Goal: Task Accomplishment & Management: Manage account settings

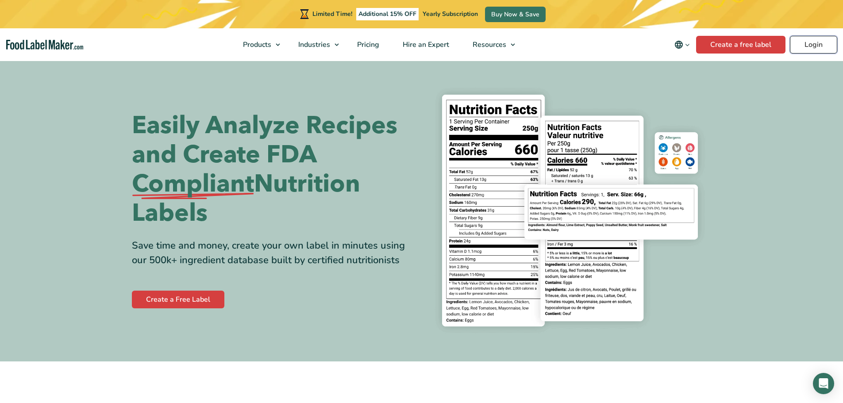
click at [818, 48] on link "Login" at bounding box center [813, 45] width 47 height 18
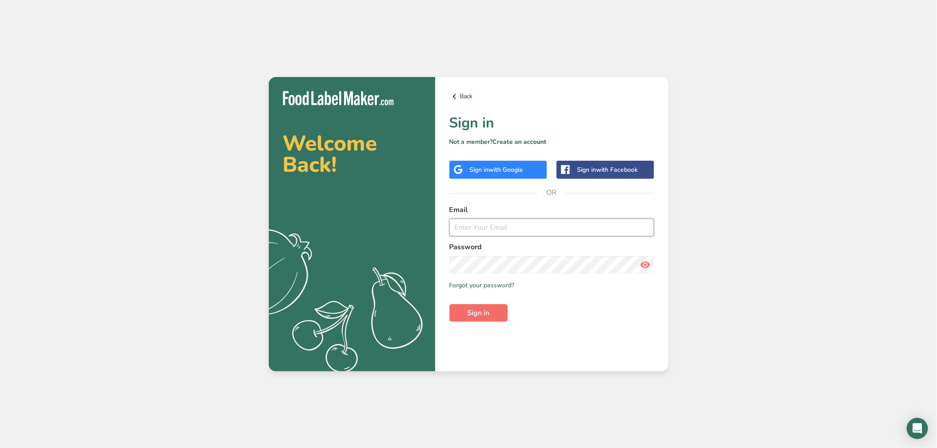
type input "srobinson@stuffed-foods.com"
click at [473, 311] on span "Sign in" at bounding box center [478, 313] width 22 height 11
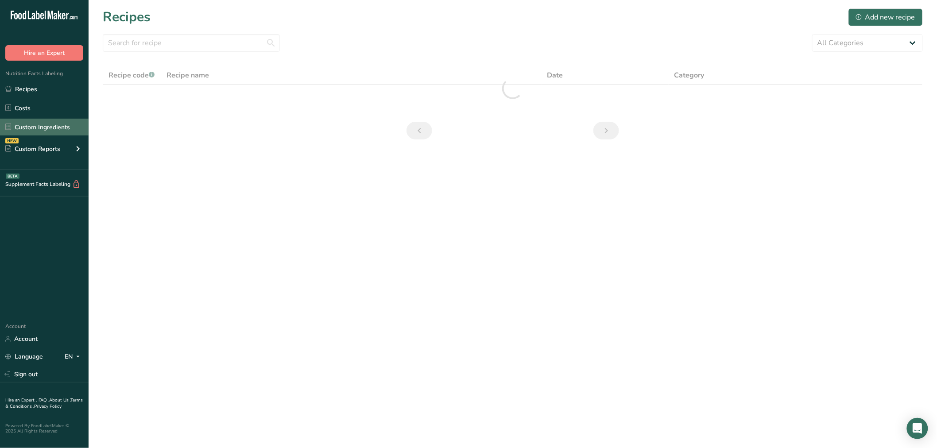
click at [49, 127] on link "Custom Ingredients" at bounding box center [44, 127] width 89 height 17
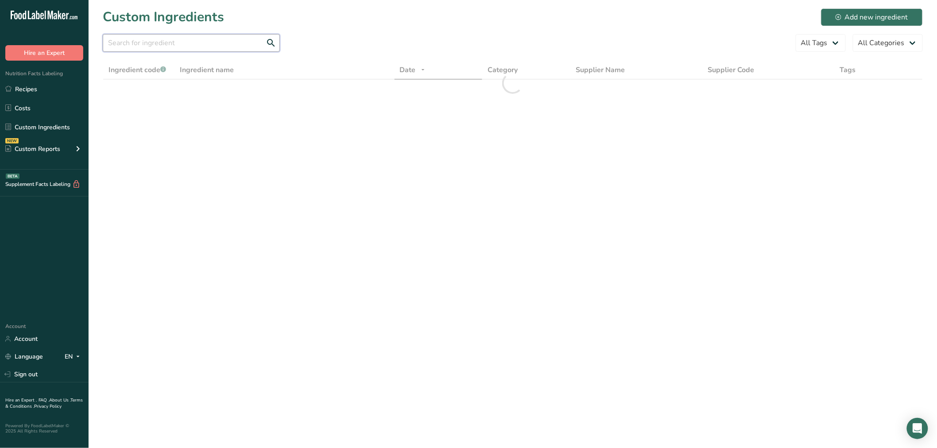
click at [150, 37] on input "text" at bounding box center [191, 43] width 177 height 18
paste input "https://www.amazon.com/dp/B0833VW43J"
type input "https://www.amazon.com/dp/B0833VW43J"
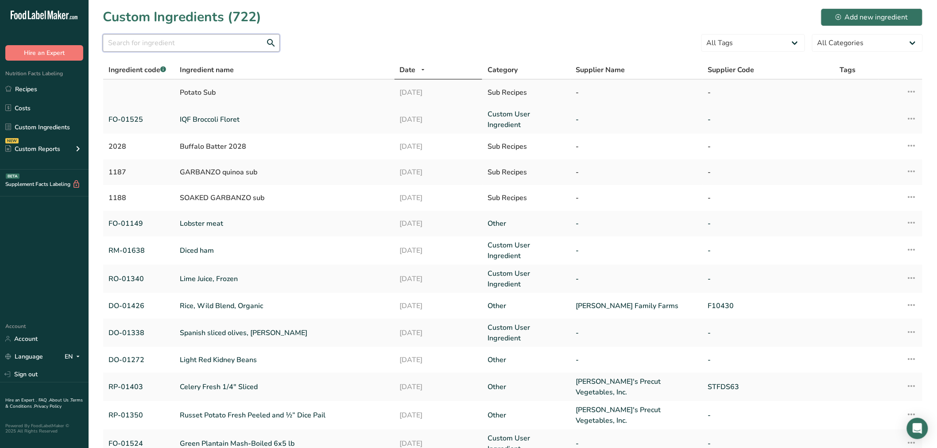
paste input "DO-01371"
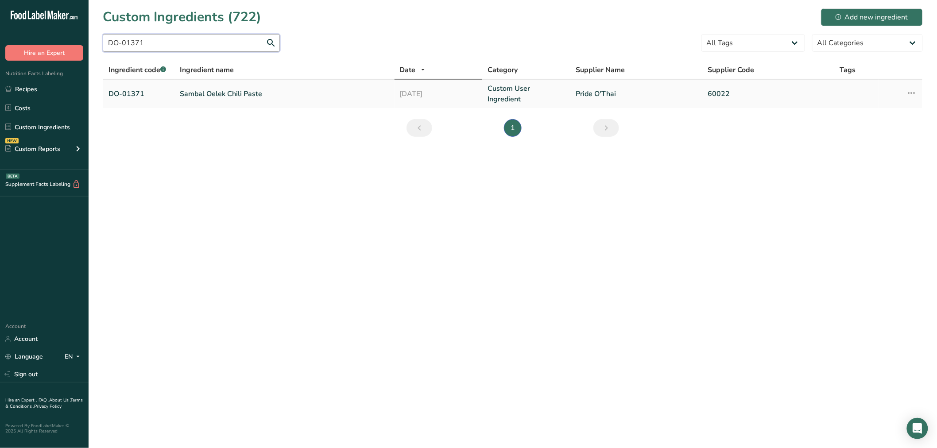
type input "DO-01371"
click at [188, 91] on link "Sambal Oelek Chili Paste" at bounding box center [284, 94] width 209 height 11
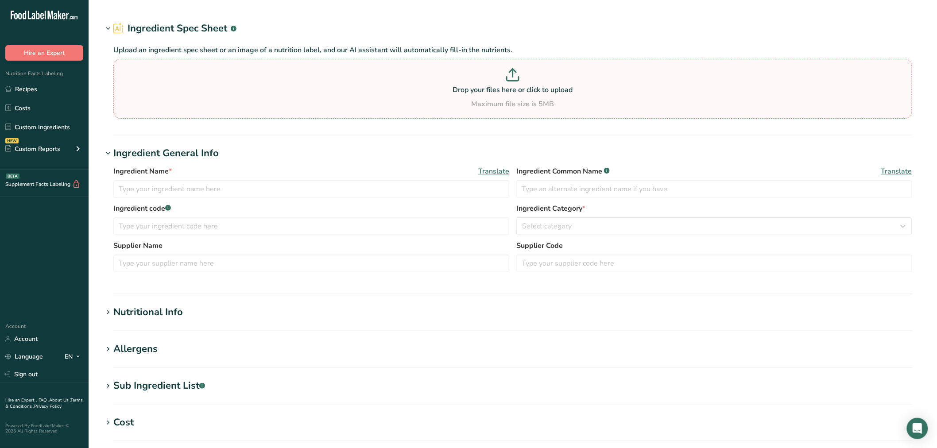
type input "Sambal Oelek Chili Paste"
type input "chili paste"
type input "DO-01371"
type input "Pride O'Thai"
type input "60022"
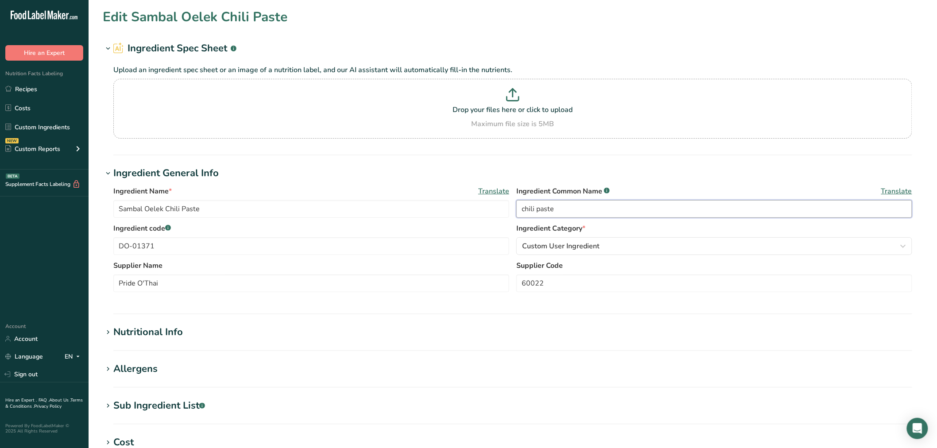
drag, startPoint x: 585, startPoint y: 213, endPoint x: 446, endPoint y: 196, distance: 139.7
click at [447, 196] on div "Ingredient Name * Translate Sambal Oelek Chili Paste Ingredient Common Name .a-…" at bounding box center [512, 204] width 798 height 37
click at [158, 405] on div "Sub Ingredient List .a-a{fill:#347362;}.b-a{fill:#fff;}" at bounding box center [159, 405] width 92 height 15
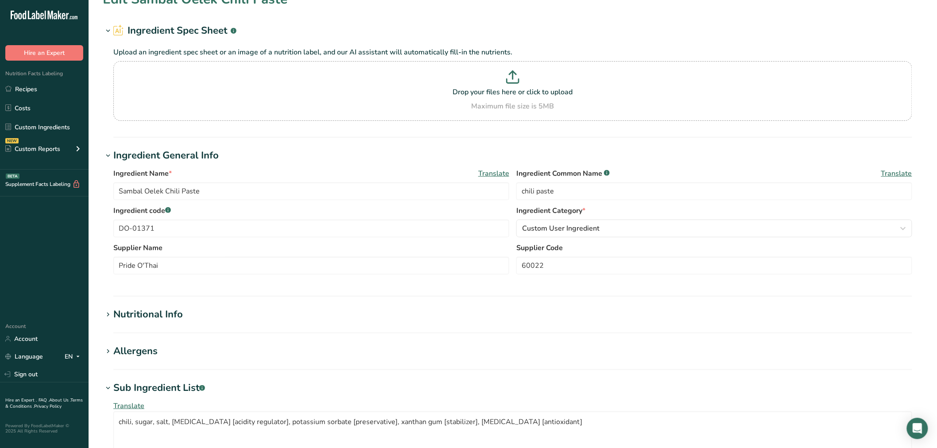
scroll to position [49, 0]
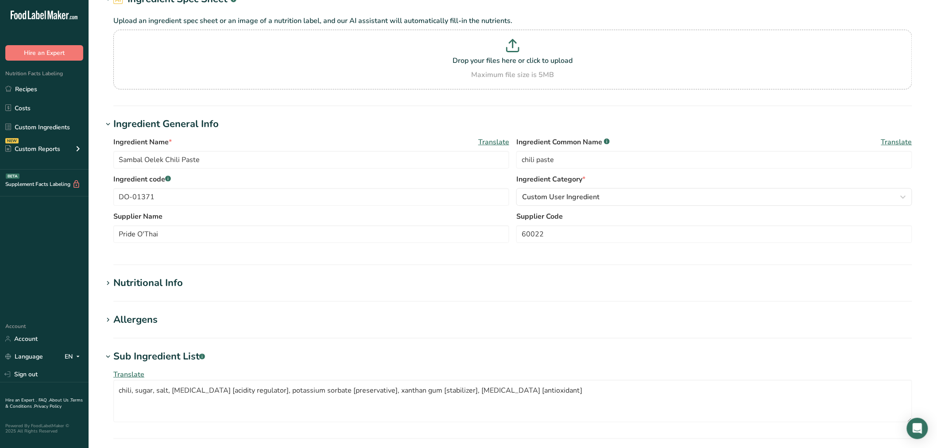
click at [142, 326] on div "Allergens" at bounding box center [135, 319] width 44 height 15
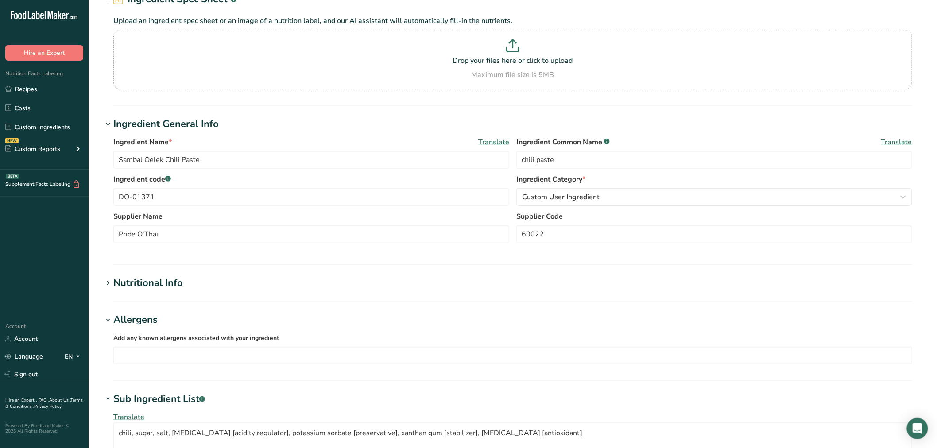
click at [154, 289] on div "Nutritional Info" at bounding box center [147, 283] width 69 height 15
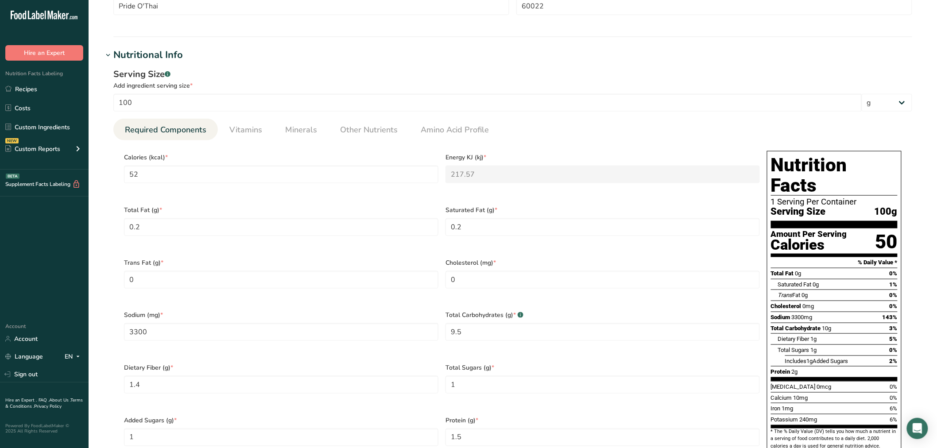
scroll to position [295, 0]
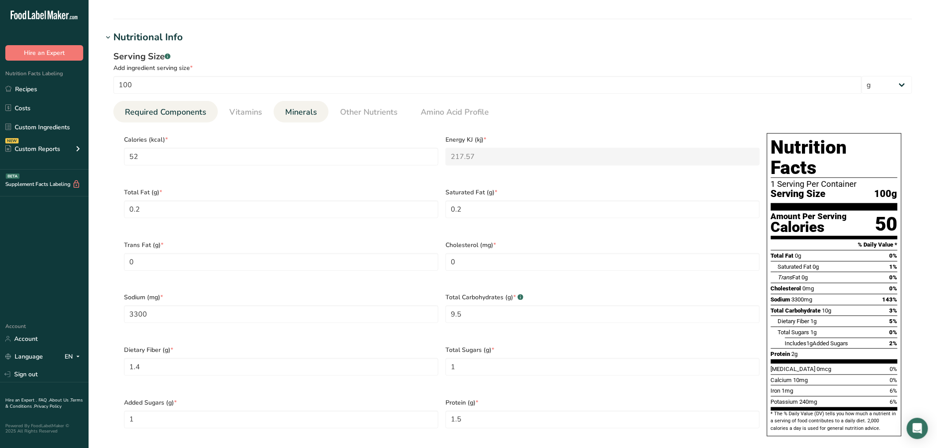
click at [317, 110] on link "Minerals" at bounding box center [300, 112] width 39 height 23
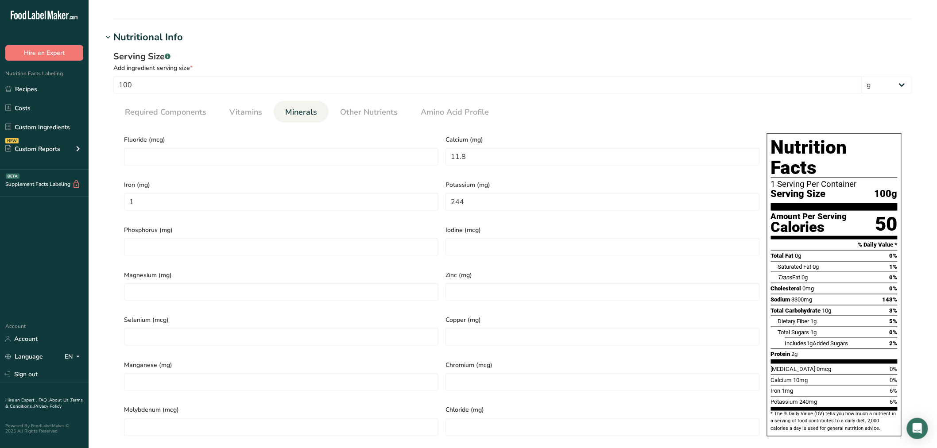
click at [258, 100] on div "Serving Size .a-a{fill:#347362;}.b-a{fill:#fff;} Add ingredient serving size * …" at bounding box center [513, 251] width 820 height 413
click at [258, 108] on span "Vitamins" at bounding box center [245, 112] width 33 height 12
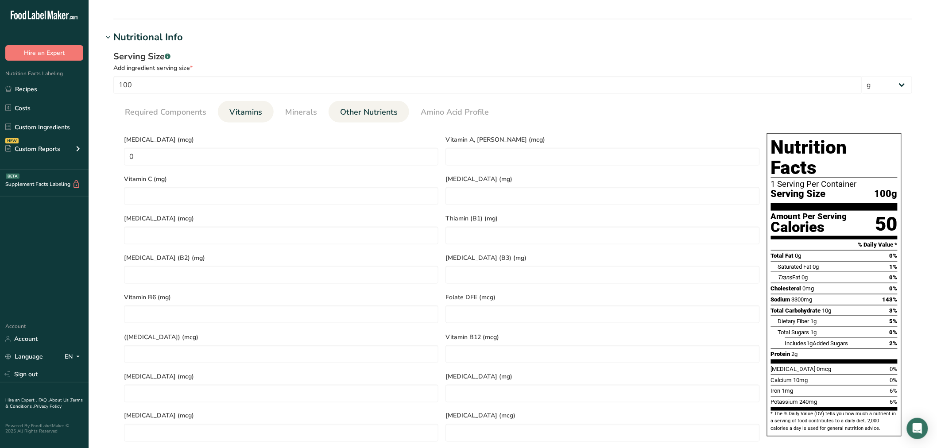
click at [357, 102] on link "Other Nutrients" at bounding box center [368, 112] width 65 height 23
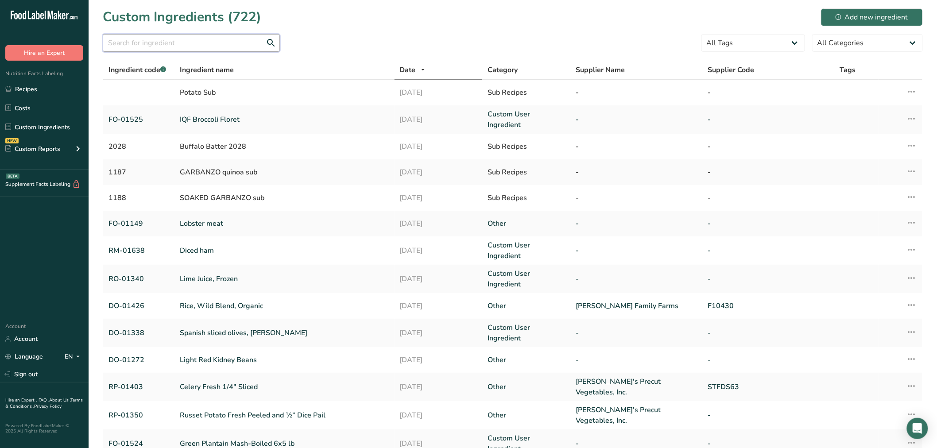
click at [159, 50] on input "text" at bounding box center [191, 43] width 177 height 18
paste input "DO-01412"
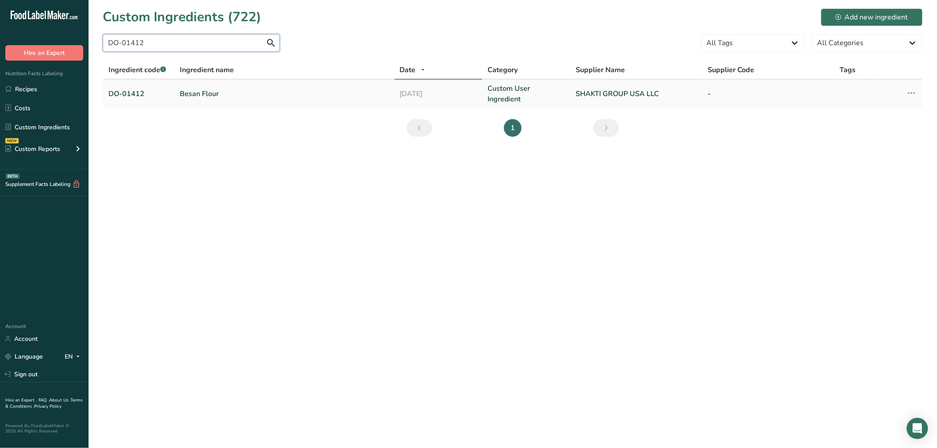
type input "DO-01412"
click at [199, 99] on td "Besan Flour" at bounding box center [284, 94] width 220 height 28
click at [197, 96] on link "Besan Flour" at bounding box center [284, 94] width 209 height 11
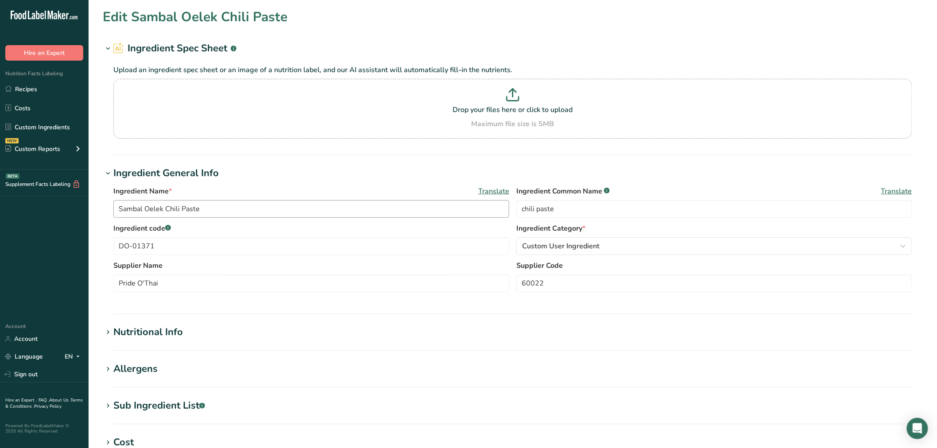
type input "Besan Flour"
type input "besan flour"
type input "DO-01412"
type input "SHAKTI GROUP USA LLC"
type textarea "split chickpea flour"
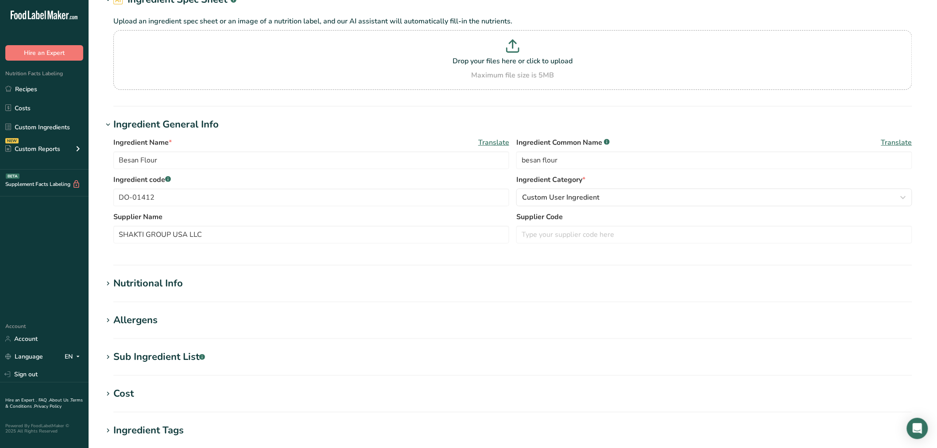
scroll to position [49, 0]
click at [171, 356] on div "Sub Ingredient List .a-a{fill:#347362;}.b-a{fill:#fff;}" at bounding box center [159, 356] width 92 height 15
click at [154, 284] on div "Nutritional Info" at bounding box center [147, 283] width 69 height 15
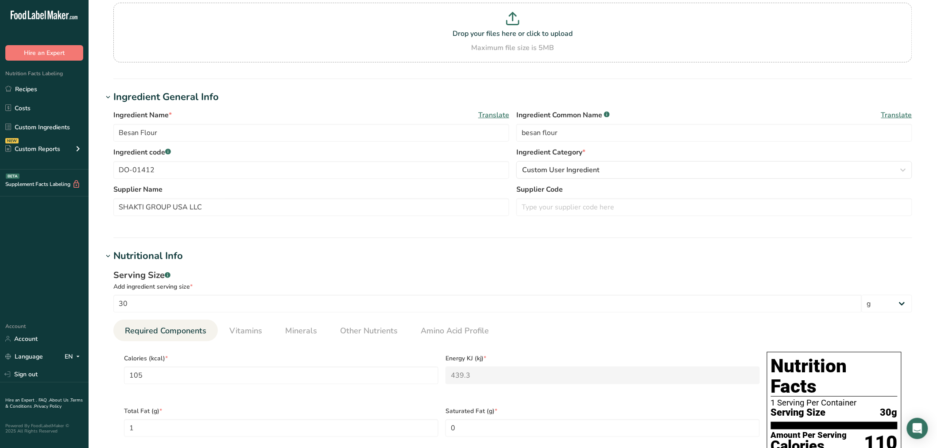
scroll to position [98, 0]
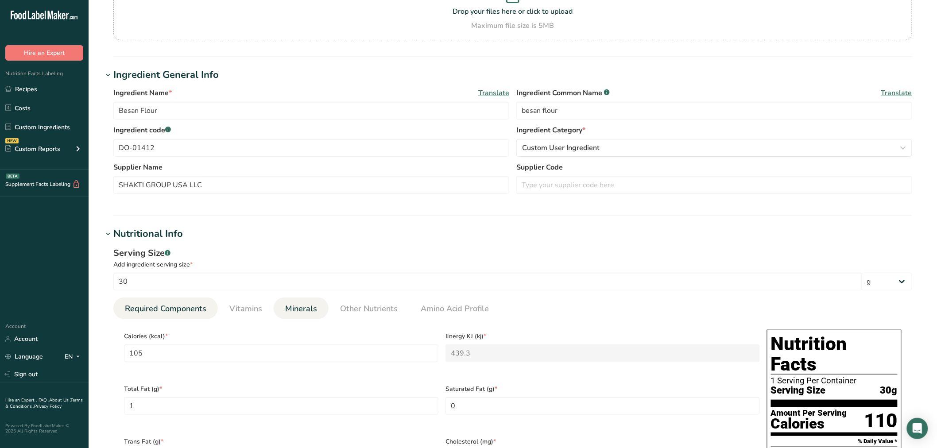
click at [301, 305] on span "Minerals" at bounding box center [301, 309] width 32 height 12
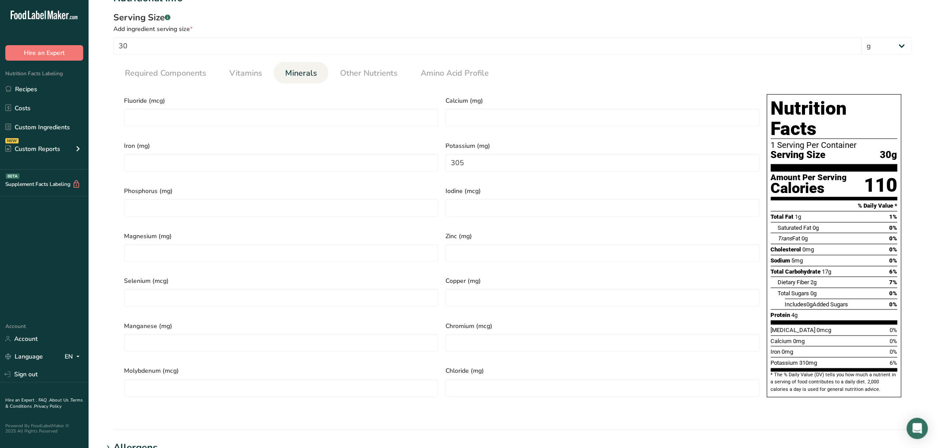
scroll to position [344, 0]
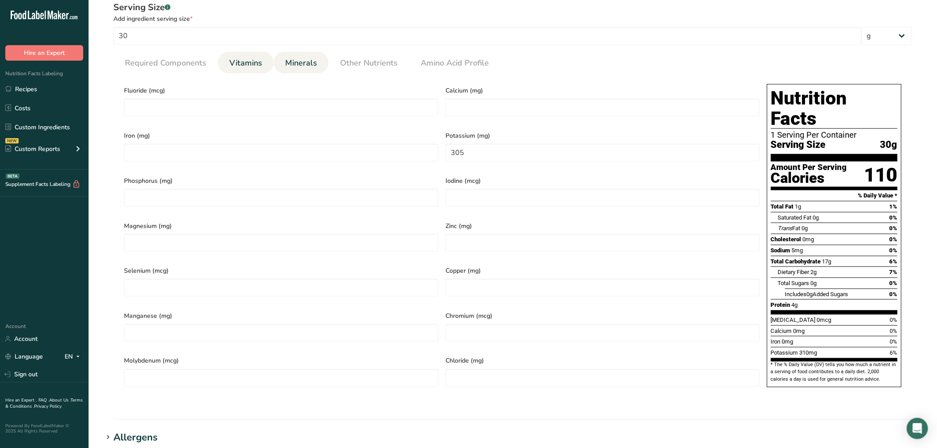
click at [246, 61] on span "Vitamins" at bounding box center [245, 63] width 33 height 12
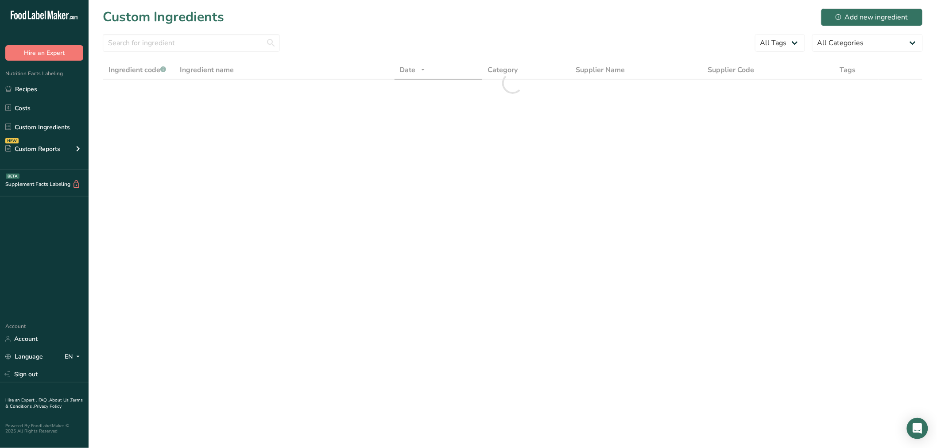
click at [166, 28] on section "Custom Ingredients Add new ingredient All Tags All Categories American Indian/A…" at bounding box center [513, 60] width 848 height 120
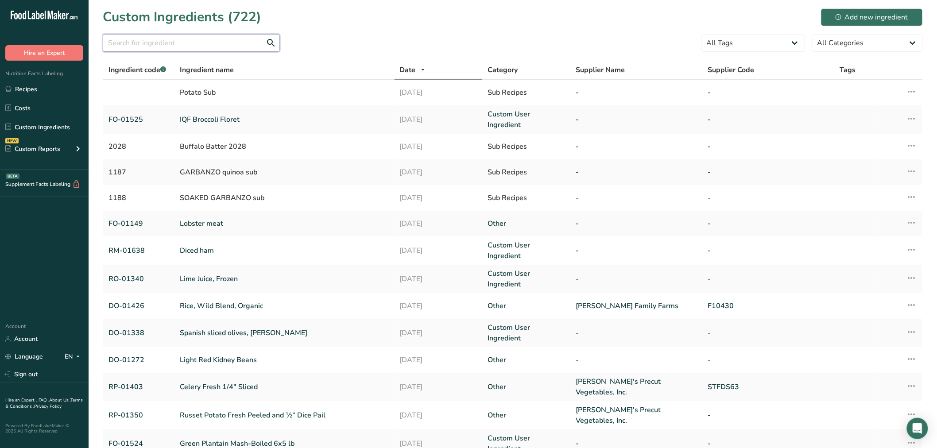
click at [167, 39] on input "text" at bounding box center [191, 43] width 177 height 18
paste input "do-01526"
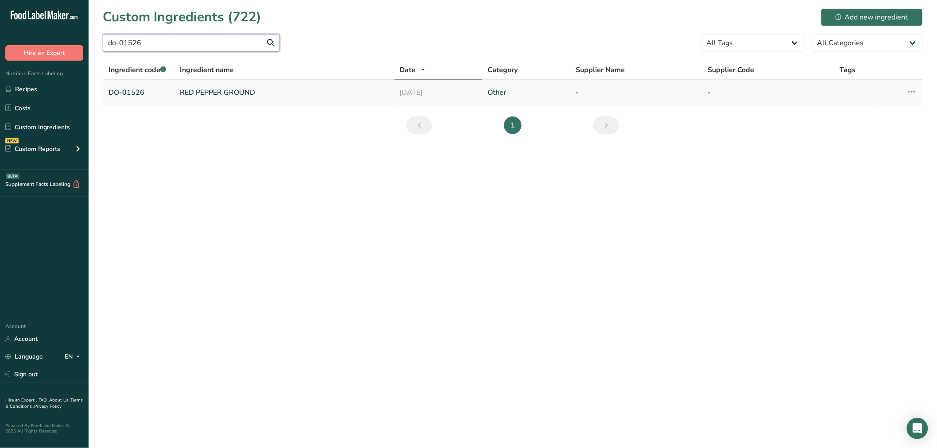
type input "do-01526"
click at [204, 88] on link "RED PEPPER GROUND" at bounding box center [284, 92] width 209 height 11
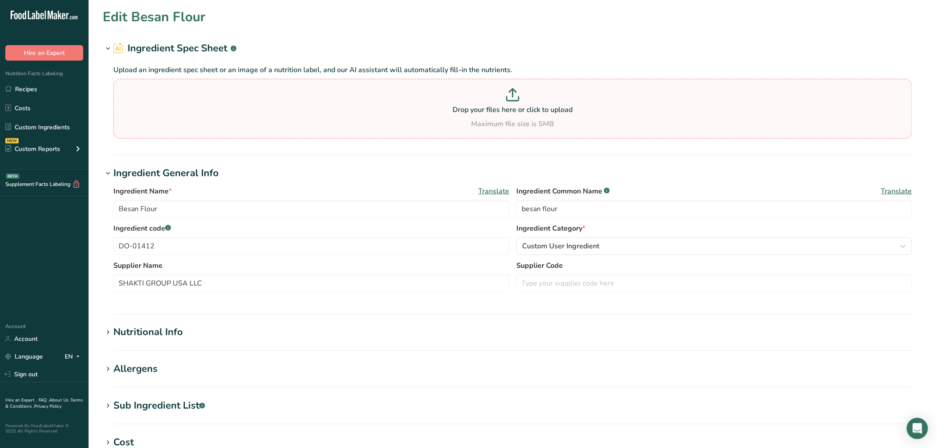
type input "RED PEPPER GROUND"
type input "spices"
type input "DO-01526"
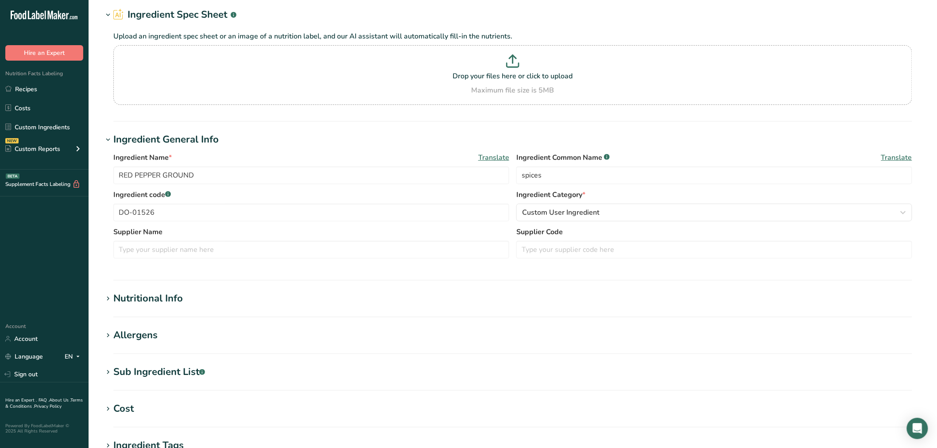
scroll to position [98, 0]
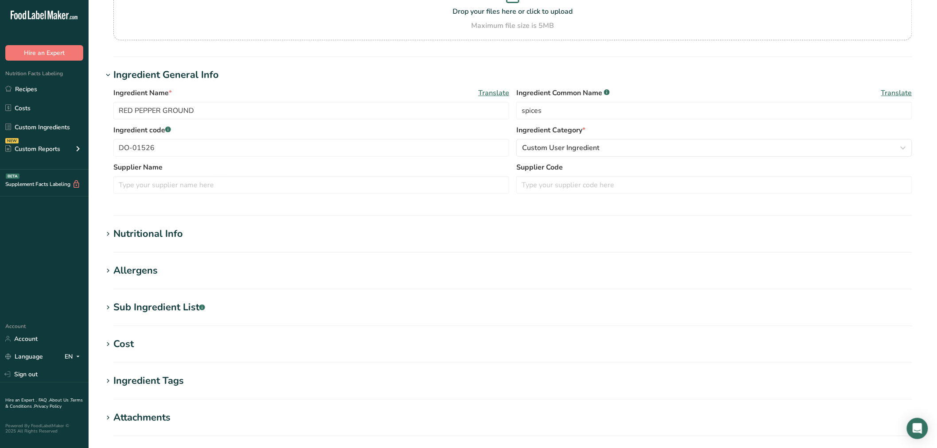
click at [177, 224] on section "Edit RED PEPPER GROUND Ingredient Spec Sheet .a-a{fill:#347362;}.b-a{fill:#fff;…" at bounding box center [513, 227] width 848 height 650
click at [175, 228] on div "Nutritional Info" at bounding box center [147, 234] width 69 height 15
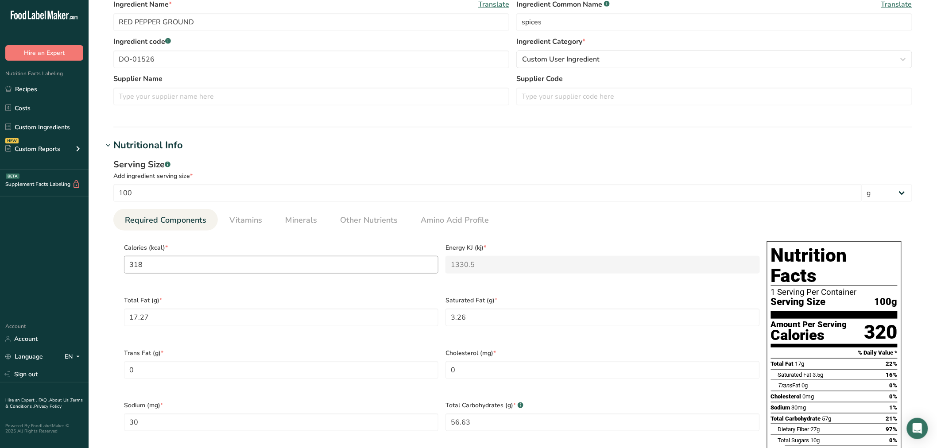
scroll to position [197, 0]
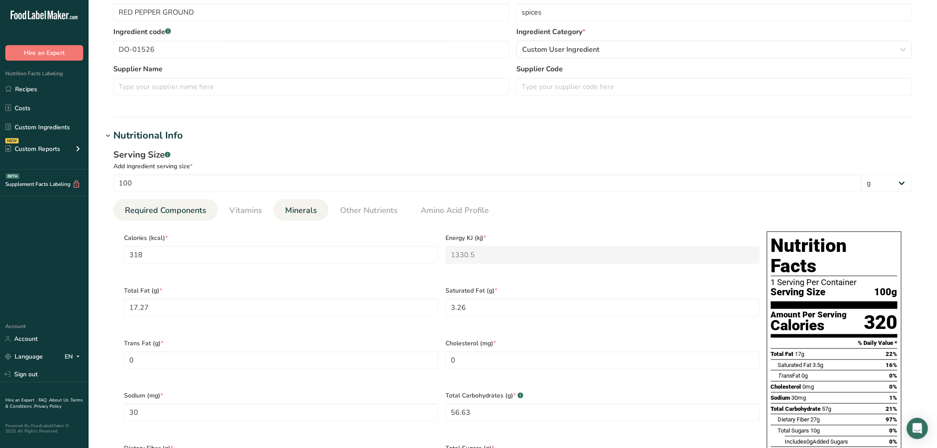
click at [307, 212] on span "Minerals" at bounding box center [301, 210] width 32 height 12
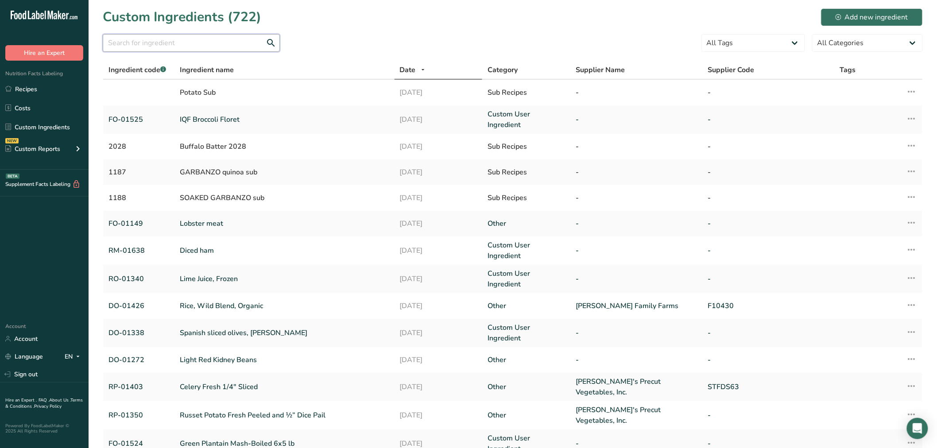
click at [136, 51] on input "text" at bounding box center [191, 43] width 177 height 18
paste input "DO-01533"
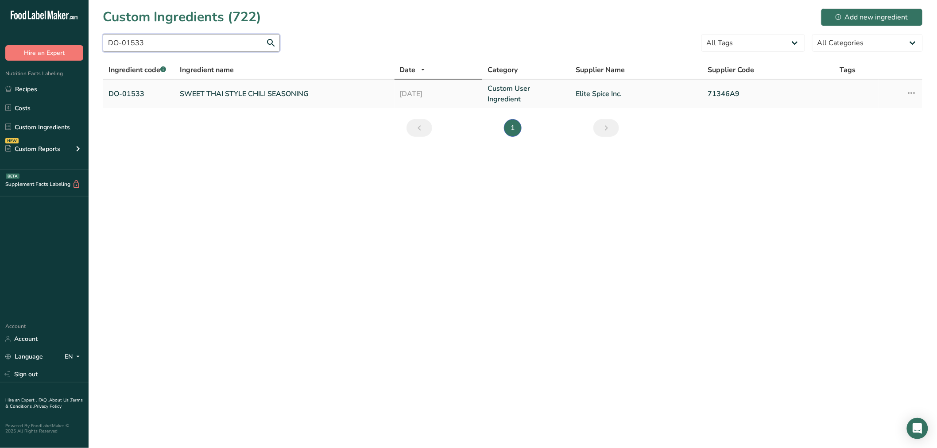
type input "DO-01533"
click at [197, 92] on link "SWEET THAI STYLE CHILI SEASONING" at bounding box center [284, 94] width 209 height 11
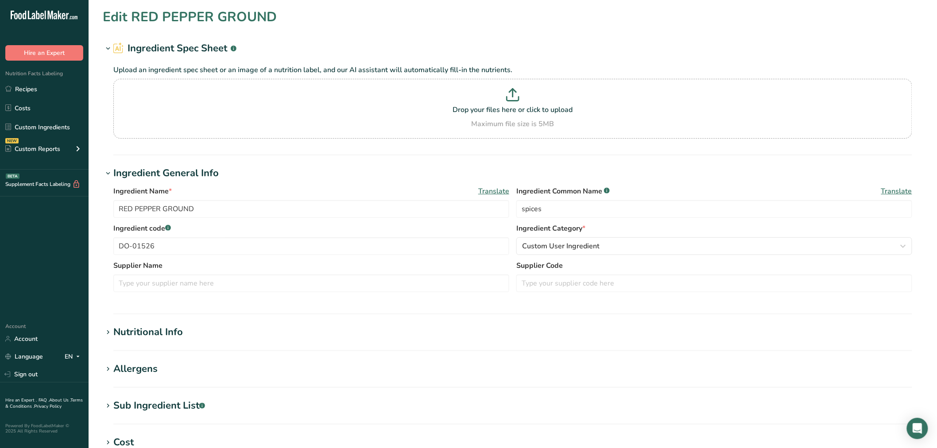
type input "SWEET THAI STYLE CHILI SEASONING"
type input "seasoning"
type input "DO-01533"
type input "Elite Spice Inc."
type input "71346A9"
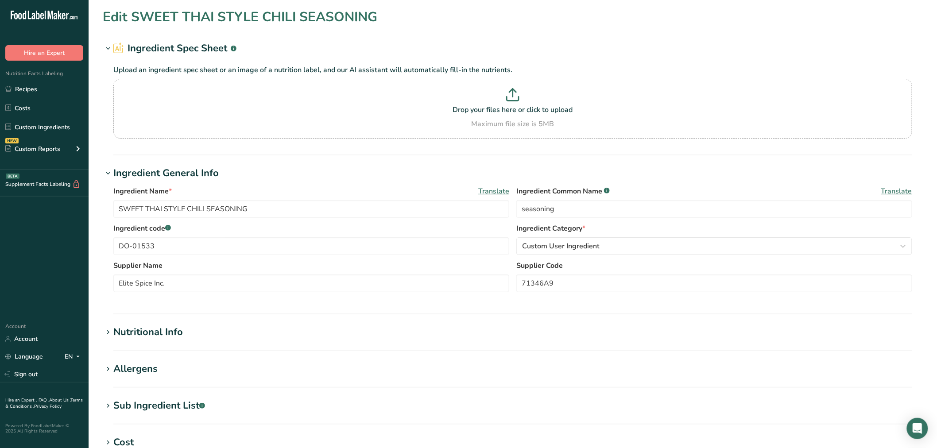
click at [125, 332] on div "Nutritional Info" at bounding box center [147, 332] width 69 height 15
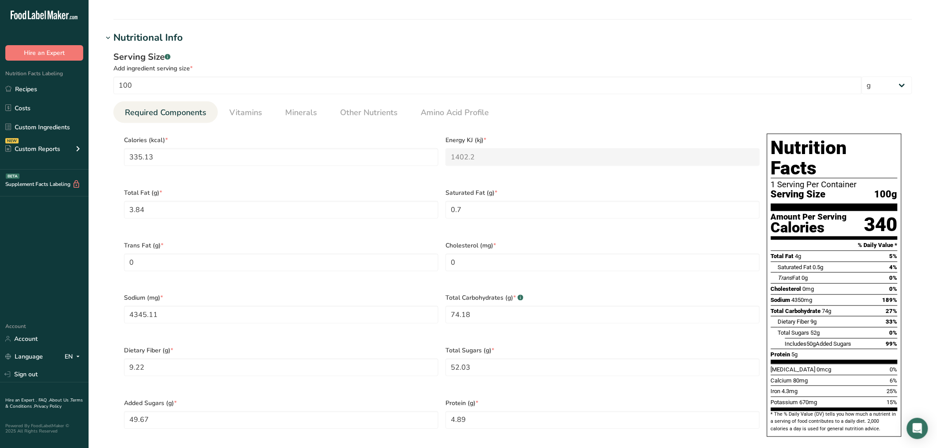
scroll to position [295, 0]
click at [316, 113] on link "Minerals" at bounding box center [300, 112] width 39 height 23
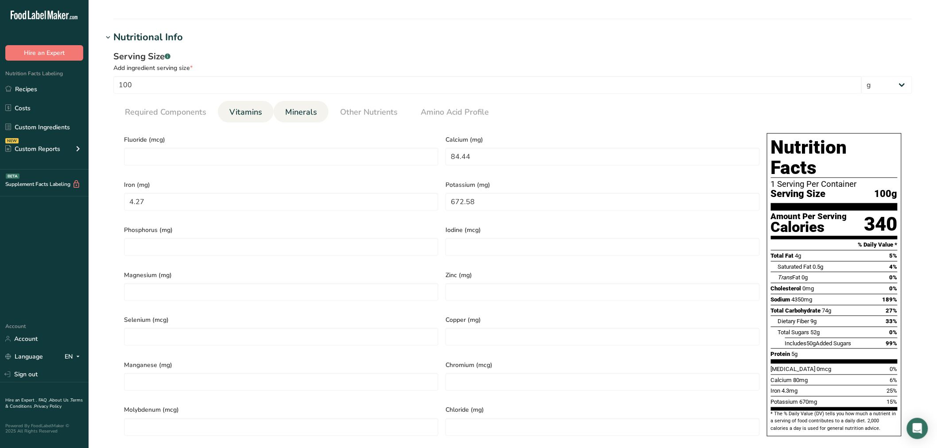
click at [252, 114] on span "Vitamins" at bounding box center [245, 112] width 33 height 12
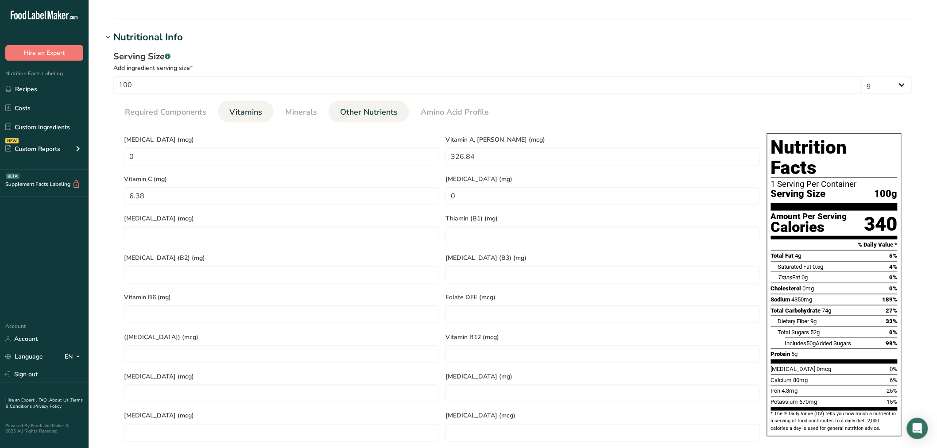
click at [379, 108] on span "Other Nutrients" at bounding box center [369, 112] width 58 height 12
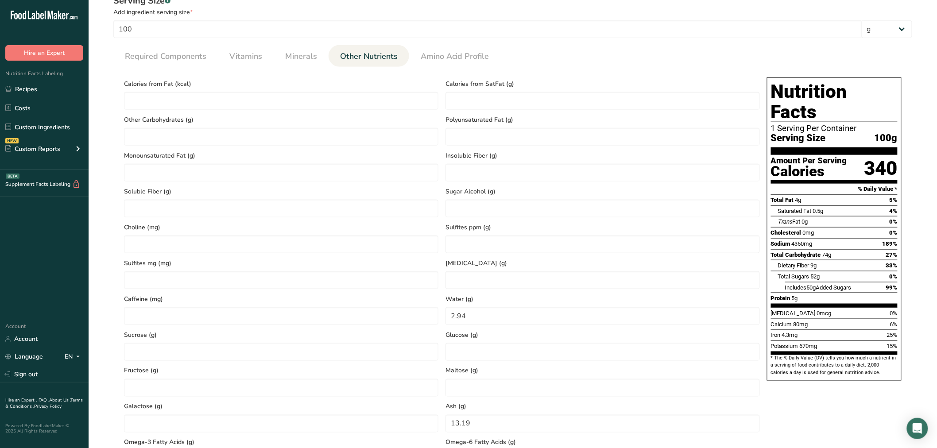
scroll to position [443, 0]
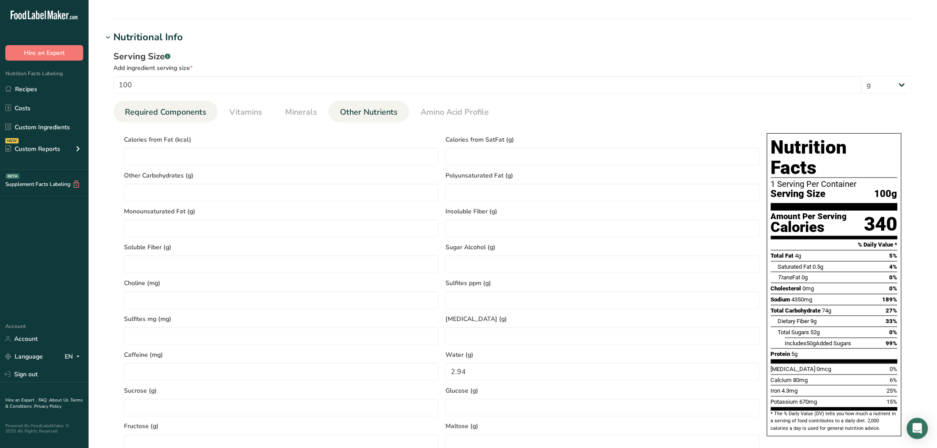
click at [156, 112] on span "Required Components" at bounding box center [165, 112] width 81 height 12
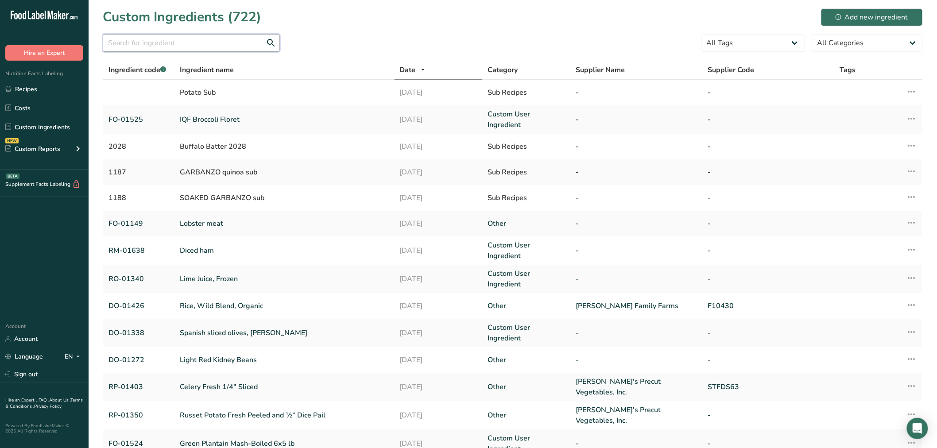
click at [216, 43] on input "text" at bounding box center [191, 43] width 177 height 18
paste input "DO-01613"
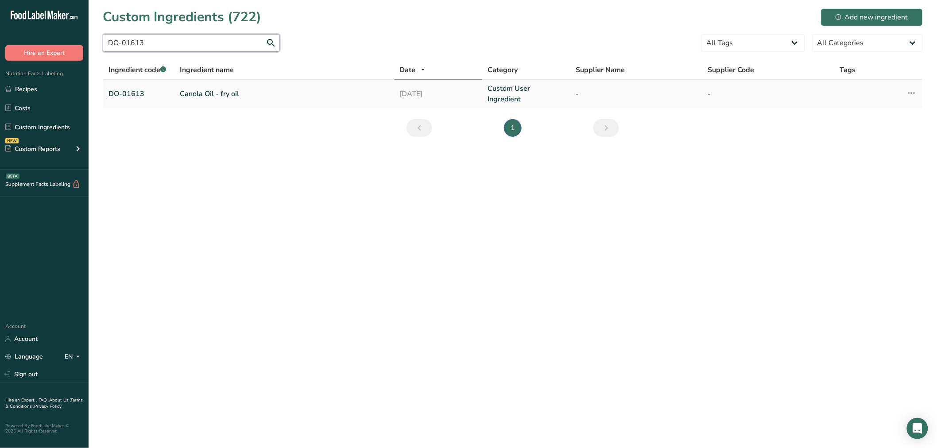
type input "DO-01613"
click at [220, 91] on link "Canola Oil - fry oil" at bounding box center [284, 94] width 209 height 11
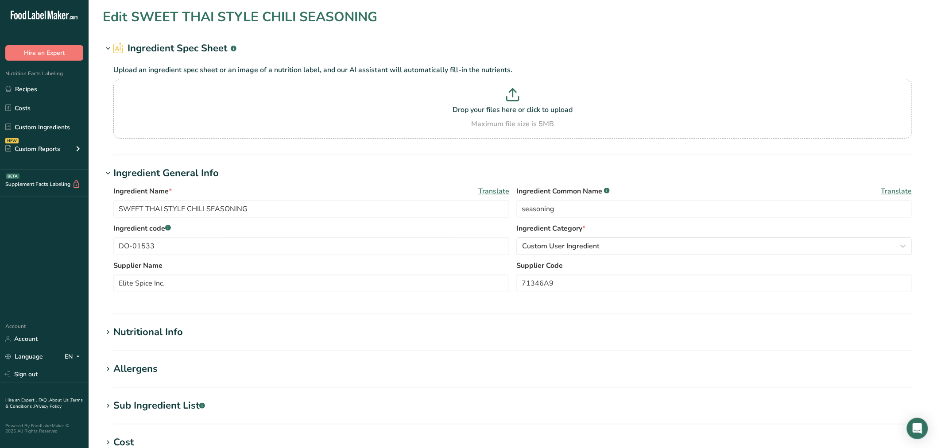
type input "Canola Oil - fry oil"
type input "canola oil"
type input "DO-01613"
type input "900"
type KJ "3765.6"
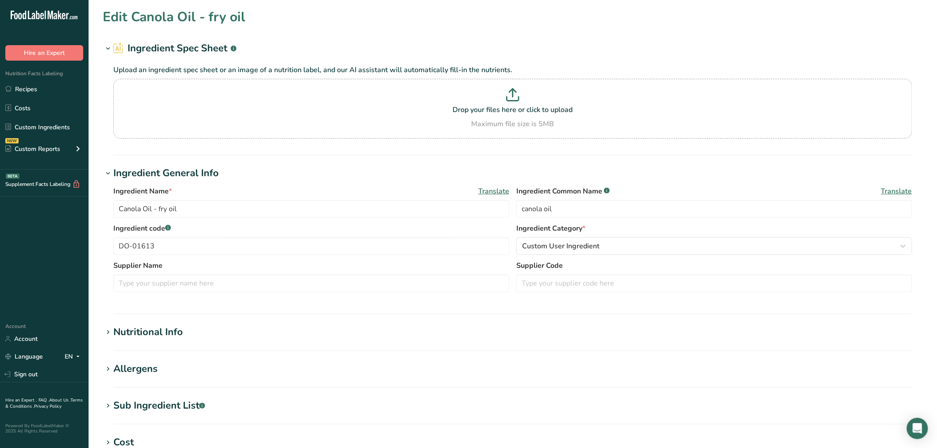
type Fat "100"
type Fat "7.4"
type Fat "0.4"
type input "0"
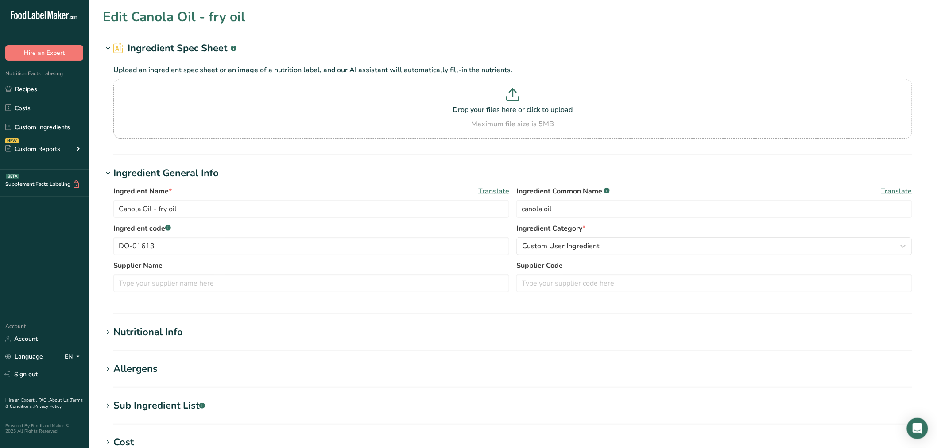
type Carbohydrates "0"
type Fiber "0"
type Sugars "0"
type input "0"
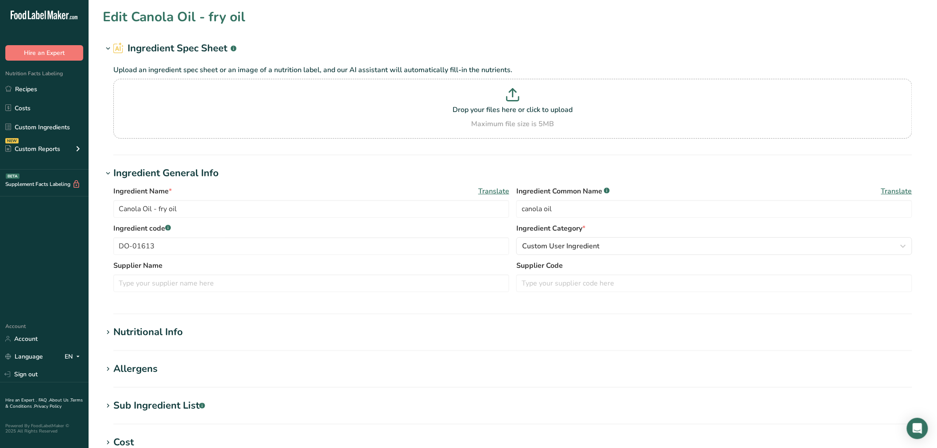
click at [169, 397] on section "Edit Canola Oil - fry oil Ingredient Spec Sheet .a-a{fill:#347362;}.b-a{fill:#f…" at bounding box center [513, 325] width 848 height 650
click at [173, 401] on div "Sub Ingredient List .a-a{fill:#347362;}.b-a{fill:#fff;}" at bounding box center [159, 405] width 92 height 15
click at [164, 313] on hr at bounding box center [512, 313] width 798 height 1
click at [171, 326] on div "Nutritional Info" at bounding box center [147, 332] width 69 height 15
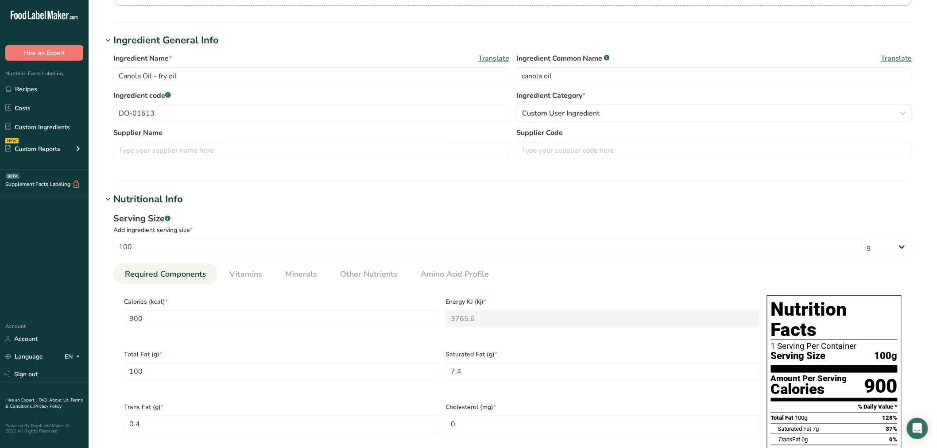
scroll to position [147, 0]
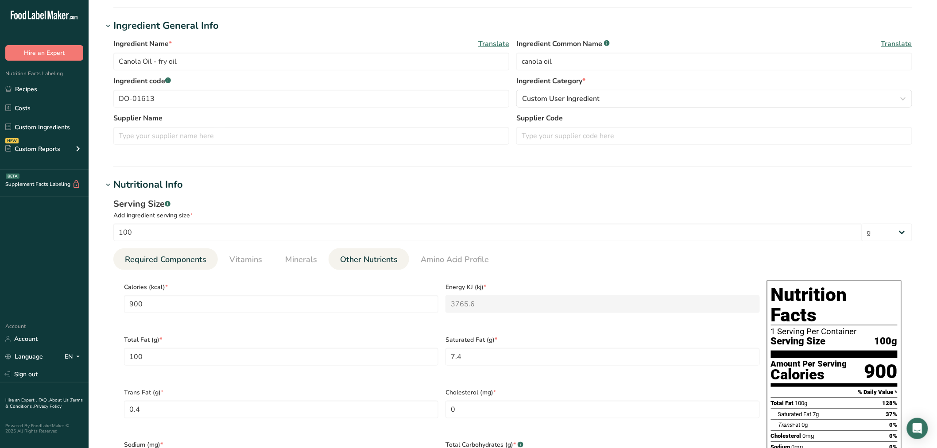
click at [361, 262] on span "Other Nutrients" at bounding box center [369, 260] width 58 height 12
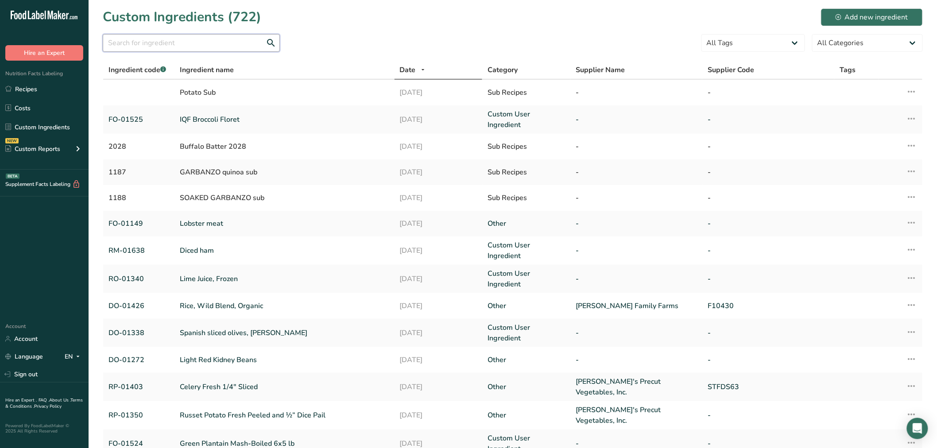
click at [173, 49] on input "text" at bounding box center [191, 43] width 177 height 18
paste input "RD-01206"
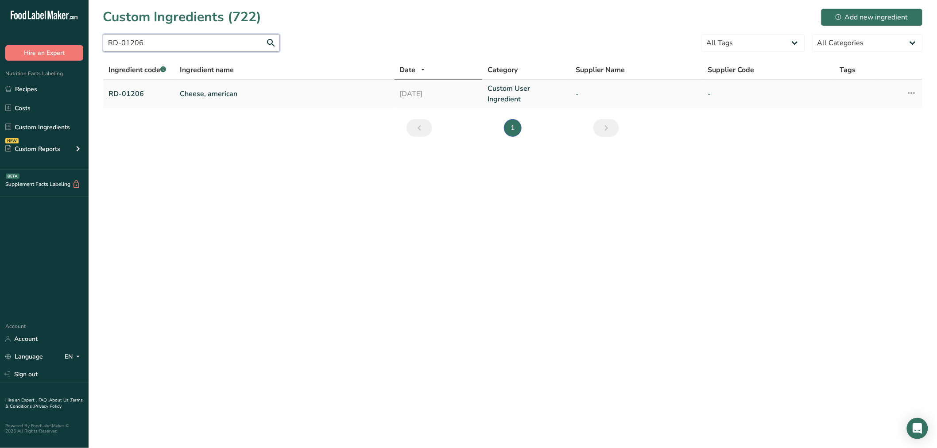
type input "RD-01206"
click at [216, 89] on link "Cheese, american" at bounding box center [284, 94] width 209 height 11
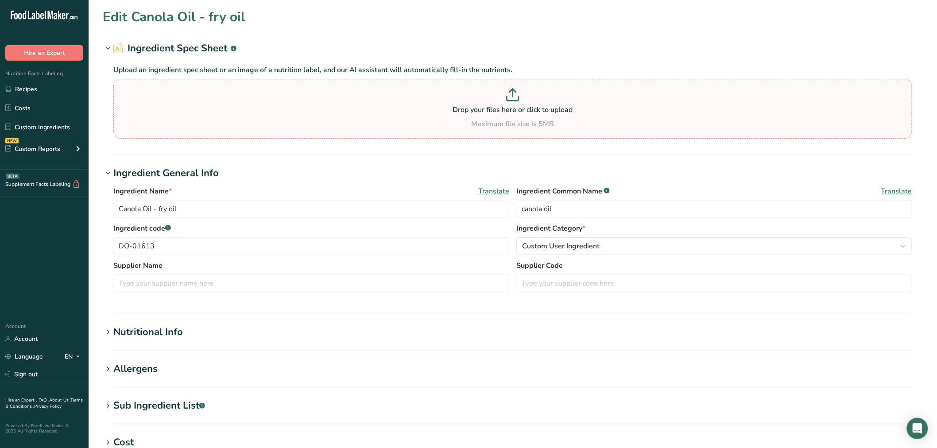
type input "Cheese, american"
type input "American cheese"
type input "RD-01206"
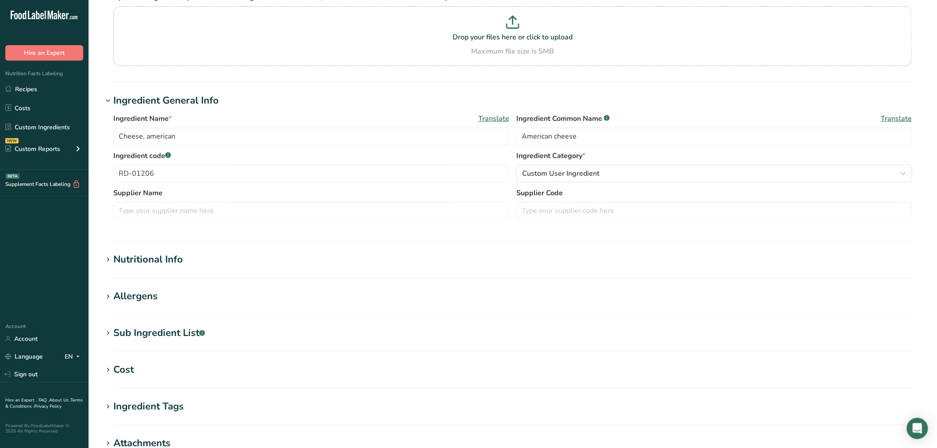
scroll to position [98, 0]
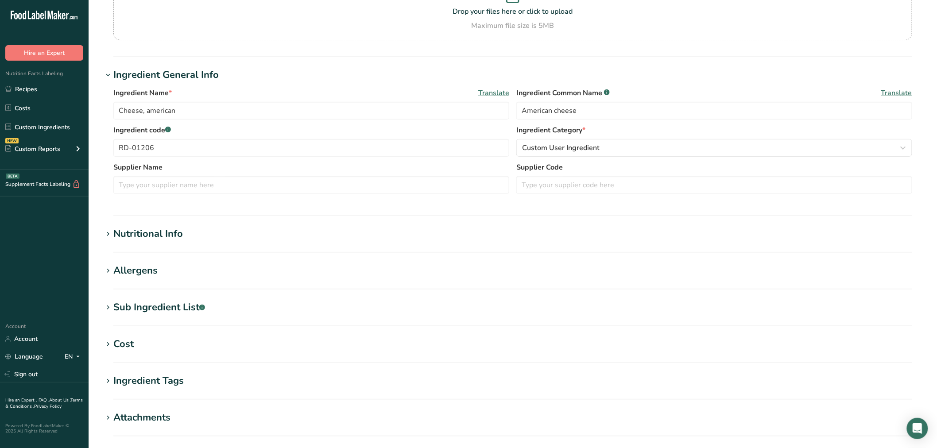
click at [165, 310] on div "Sub Ingredient List .a-a{fill:#347362;}.b-a{fill:#fff;}" at bounding box center [159, 307] width 92 height 15
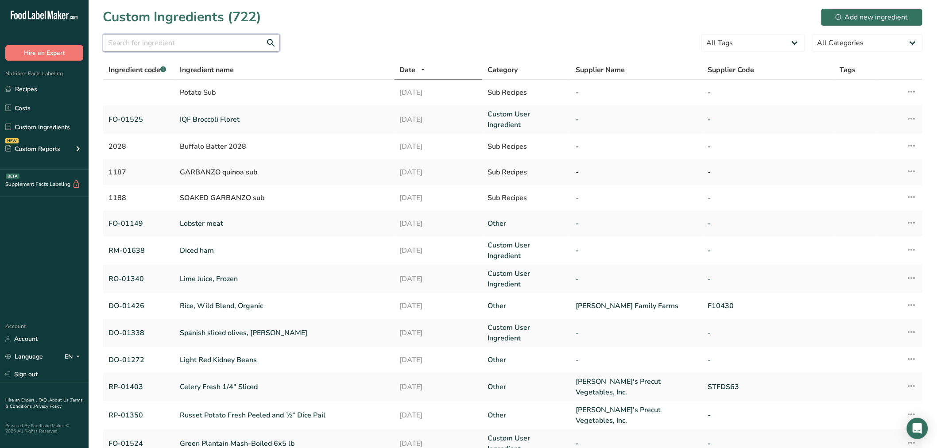
click at [149, 39] on input "text" at bounding box center [191, 43] width 177 height 18
paste input "RP-01015"
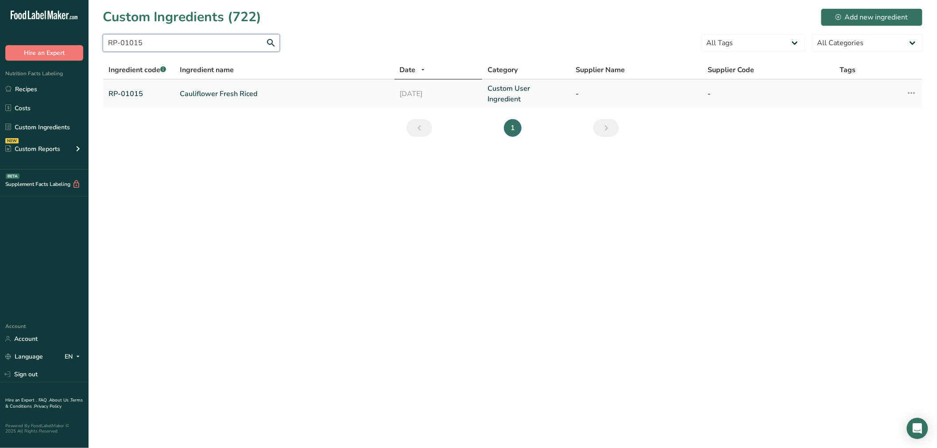
type input "RP-01015"
click at [196, 94] on link "Cauliflower Fresh Riced" at bounding box center [284, 94] width 209 height 11
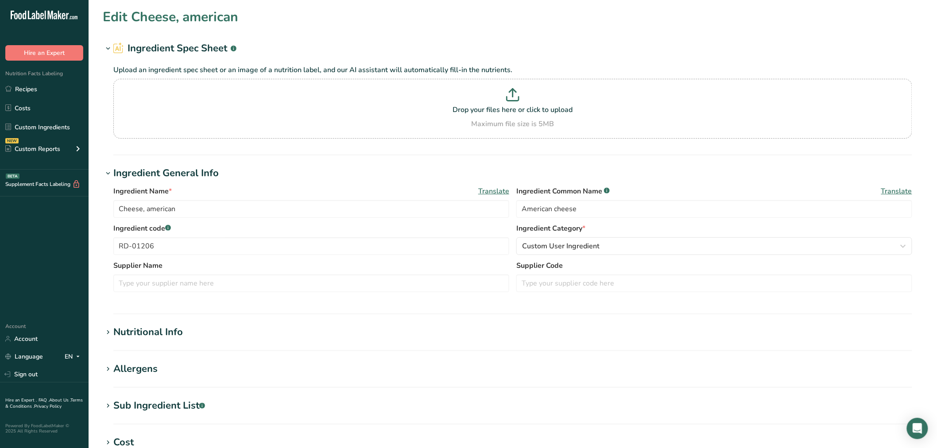
type input "Cauliflower Fresh Riced"
type input "riced cauliflower"
type input "RP-01015"
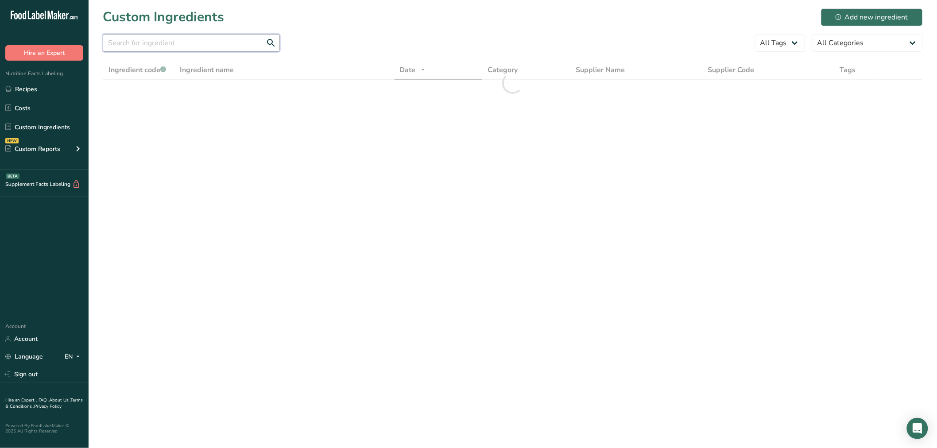
click at [136, 38] on input "text" at bounding box center [191, 43] width 177 height 18
paste input "RP-01104"
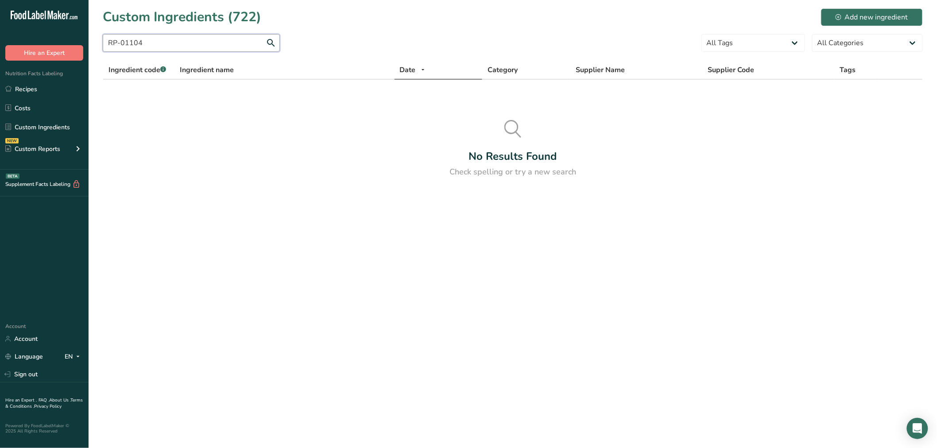
drag, startPoint x: 207, startPoint y: 50, endPoint x: 0, endPoint y: 69, distance: 208.0
click at [0, 69] on div ".a-20{fill:#fff;} Hire an Expert Nutrition Facts Labeling Recipes Costs Custom …" at bounding box center [468, 224] width 937 height 448
paste input "D-01552"
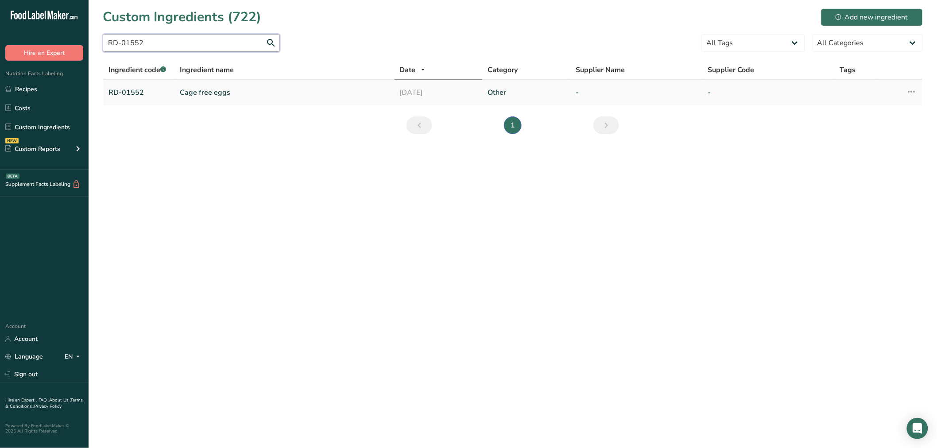
type input "RD-01552"
click at [208, 89] on link "Cage free eggs" at bounding box center [284, 92] width 209 height 11
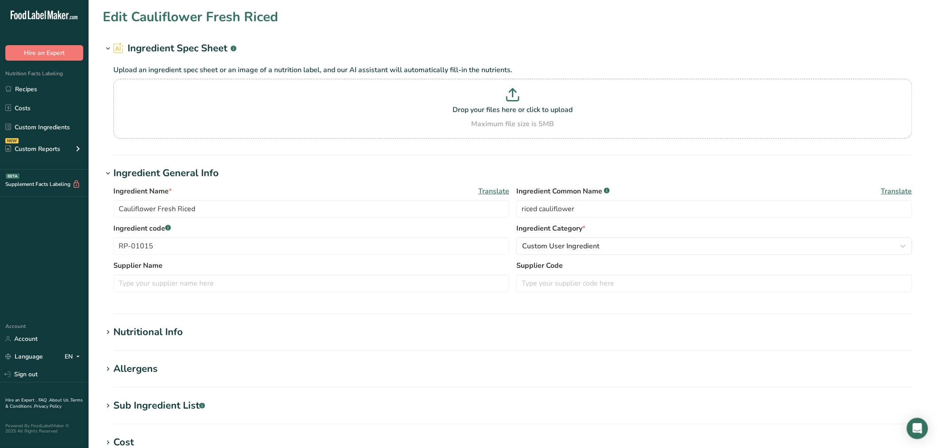
type input "Cage free eggs"
type input "cage-free liquid whole eggs with citric acid"
type input "RD-01552"
drag, startPoint x: 46, startPoint y: 122, endPoint x: 500, endPoint y: 86, distance: 456.0
click at [45, 122] on link "Custom Ingredients" at bounding box center [44, 127] width 89 height 17
